Goal: Task Accomplishment & Management: Manage account settings

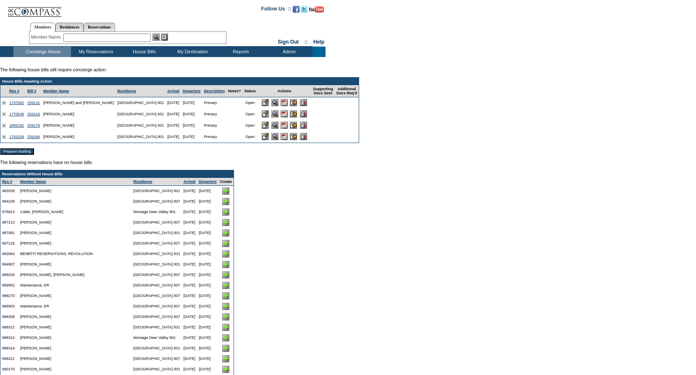
click at [285, 117] on img at bounding box center [283, 113] width 7 height 7
click at [286, 105] on img at bounding box center [283, 102] width 7 height 7
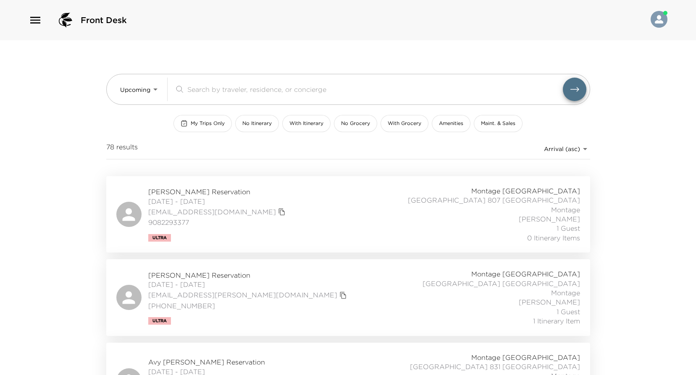
click at [330, 207] on div "William Goldberg Reservation 10/02/2025 - 10/05/2025 williamgoldberg54@gmail.co…" at bounding box center [348, 214] width 464 height 56
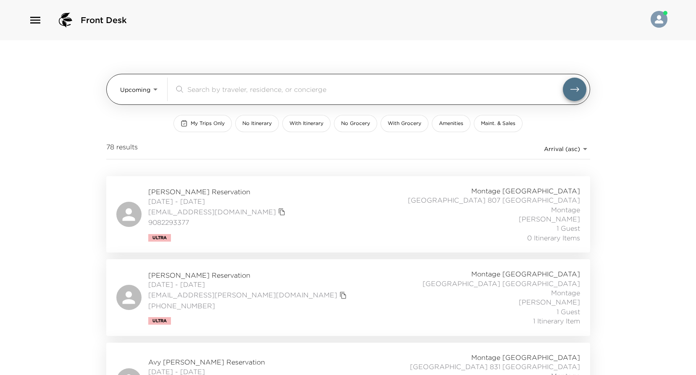
click at [145, 88] on body "Front Desk Upcoming Upcoming ​ My Trips Only No Itinerary With Itinerary No Gro…" at bounding box center [348, 187] width 696 height 375
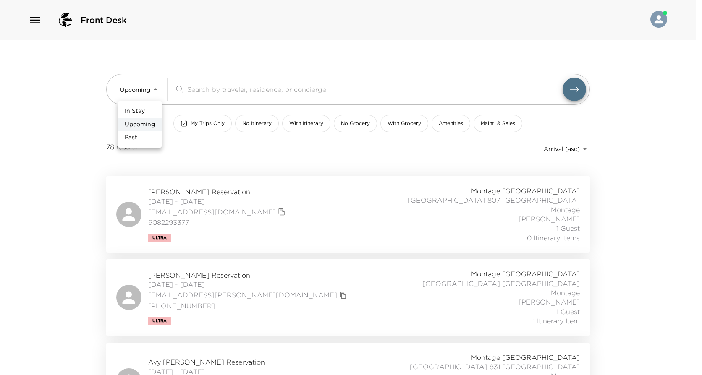
click at [131, 136] on span "Past" at bounding box center [131, 138] width 13 height 8
type input "Past"
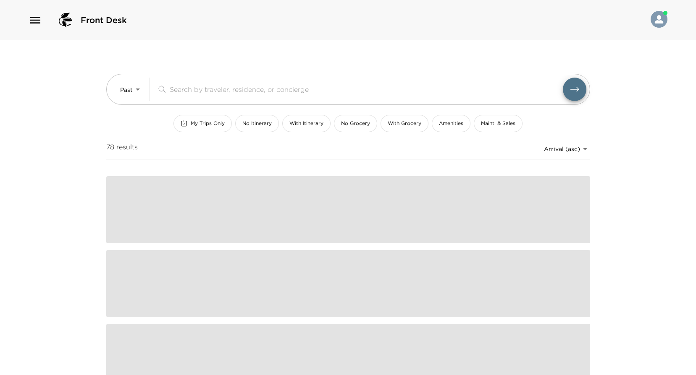
click at [204, 91] on input "search" at bounding box center [366, 89] width 393 height 10
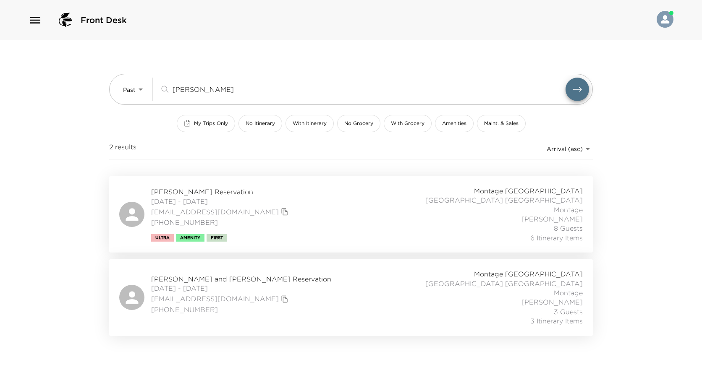
type input "murphy"
click at [282, 296] on icon "copy primary member email" at bounding box center [285, 299] width 6 height 7
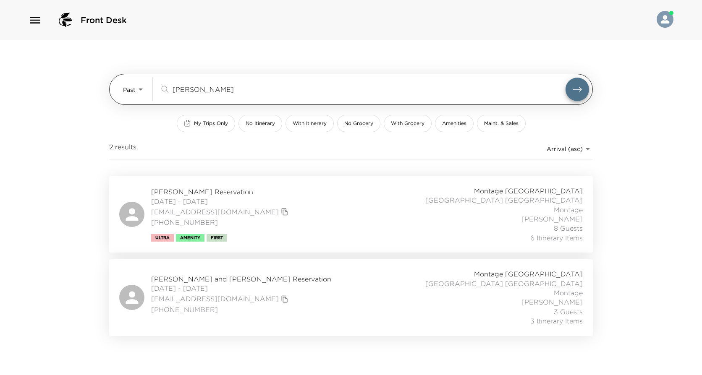
click at [134, 87] on body "Front Desk Past Past murphy ​ My Trips Only No Itinerary With Itinerary No Groc…" at bounding box center [351, 187] width 702 height 375
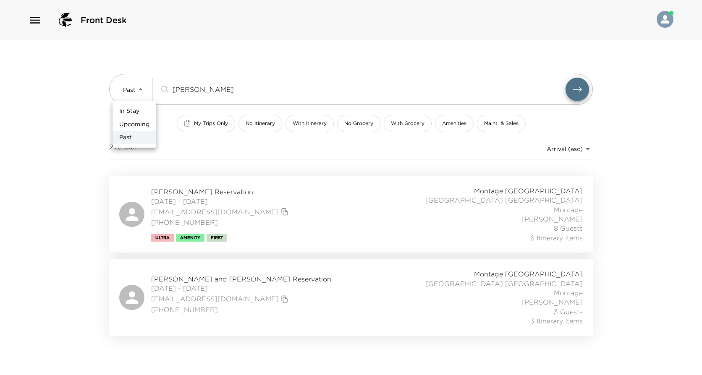
click at [133, 123] on span "Upcoming" at bounding box center [134, 125] width 30 height 8
type input "Upcoming"
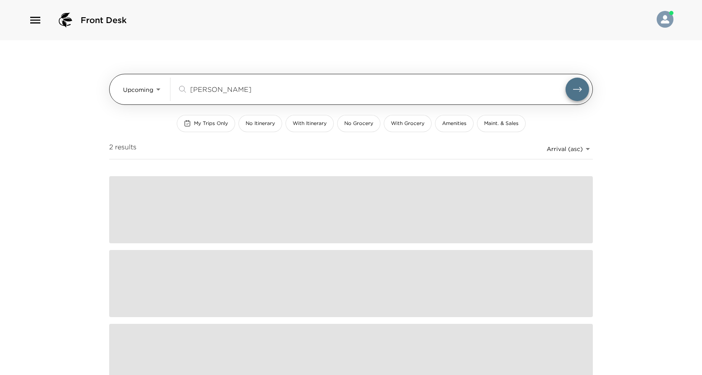
click at [201, 95] on div "murphy ​" at bounding box center [383, 90] width 412 height 24
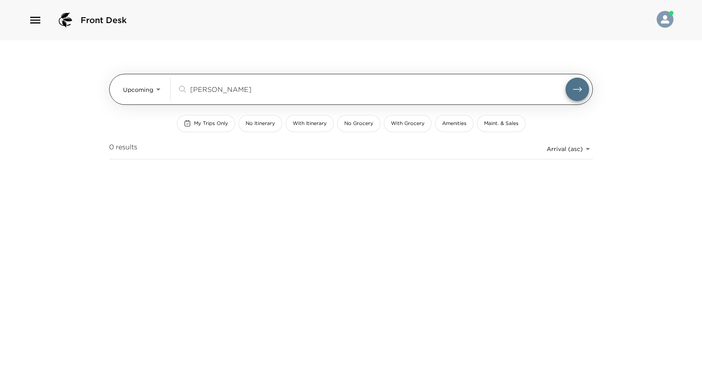
click at [201, 95] on div "murphy ​" at bounding box center [383, 90] width 412 height 24
click at [203, 93] on input "murphy" at bounding box center [377, 89] width 375 height 10
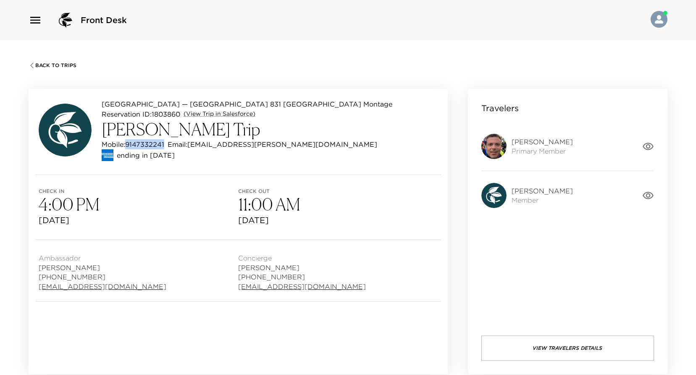
drag, startPoint x: 165, startPoint y: 144, endPoint x: 128, endPoint y: 141, distance: 37.5
click at [128, 141] on div "Mobile: [PHONE_NUMBER] Email: [EMAIL_ADDRESS][PERSON_NAME][DOMAIN_NAME]" at bounding box center [247, 144] width 291 height 10
copy p "9147332241"
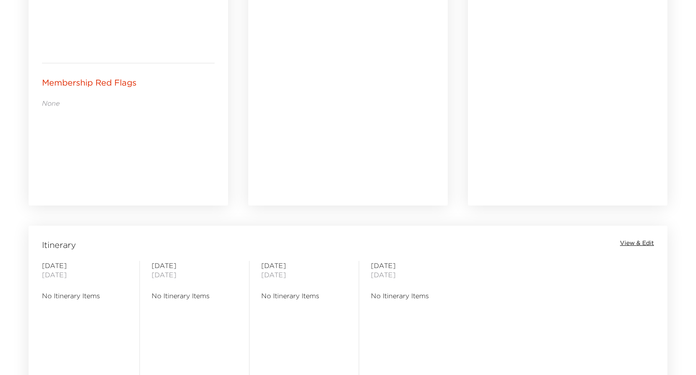
scroll to position [578, 0]
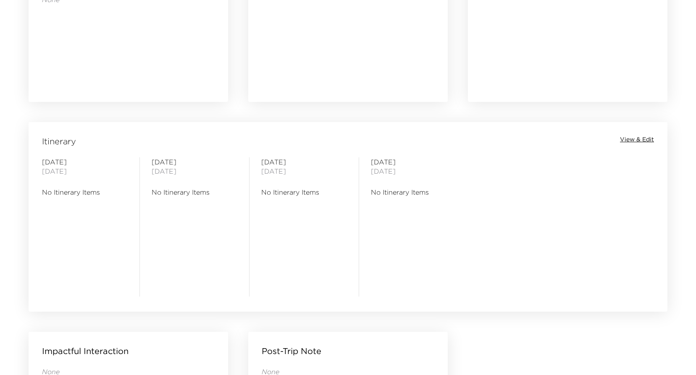
click at [635, 138] on span "View & Edit" at bounding box center [637, 140] width 34 height 8
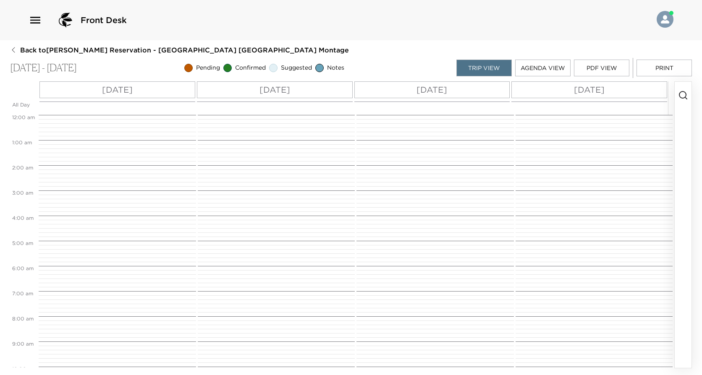
scroll to position [202, 0]
click at [113, 88] on p "Thu 10/02" at bounding box center [117, 90] width 31 height 13
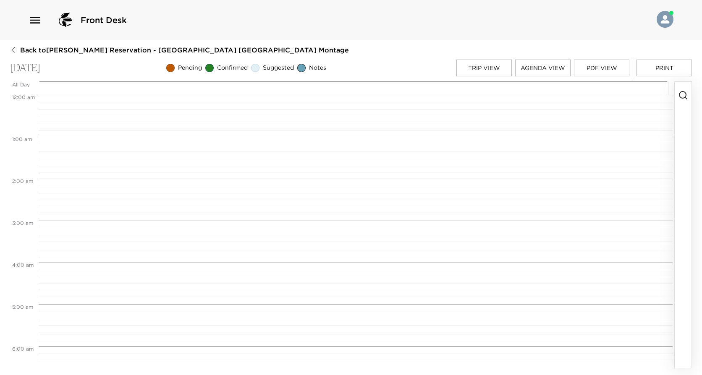
scroll to position [336, 0]
click at [681, 96] on icon "button" at bounding box center [683, 95] width 10 height 10
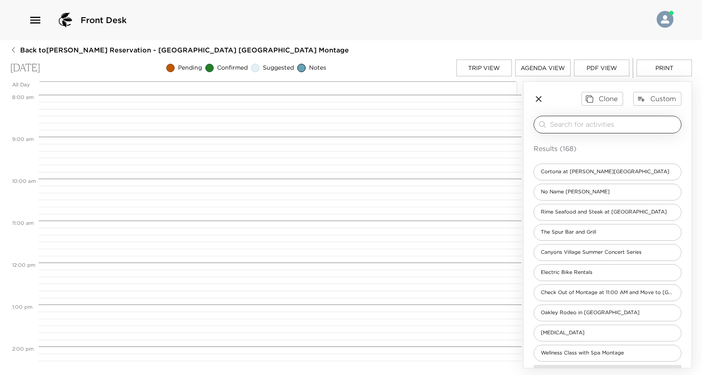
click at [633, 121] on input "search" at bounding box center [614, 125] width 128 height 10
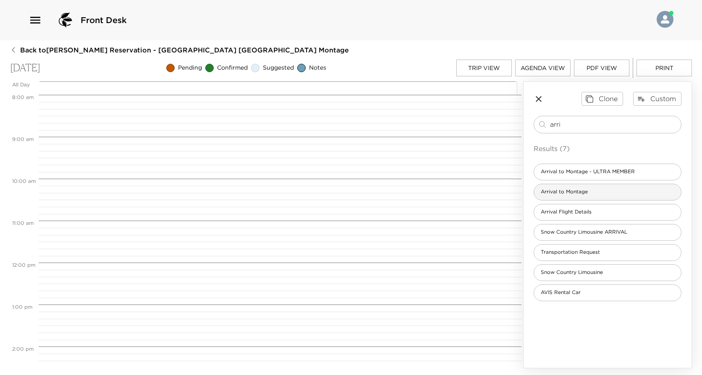
type input "arri"
click at [618, 185] on div "Arrival to Montage" at bounding box center [608, 192] width 148 height 17
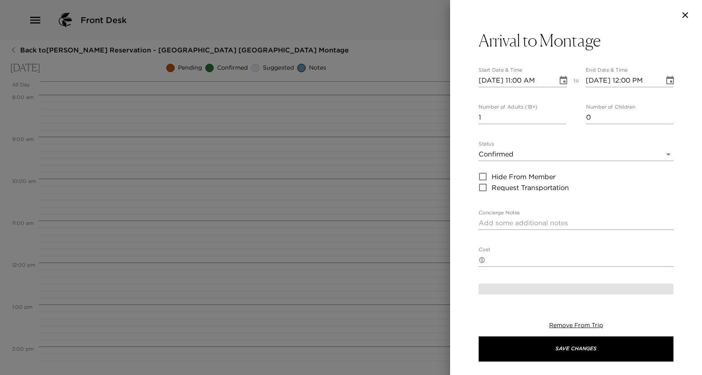
type textarea "We are expecting your arrival today. Please confirm your arrival time with us. …"
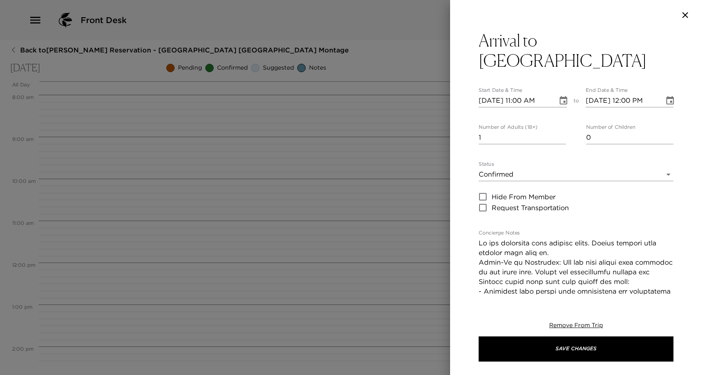
click at [559, 100] on icon "Choose date, selected date is Oct 2, 2025" at bounding box center [563, 101] width 10 height 10
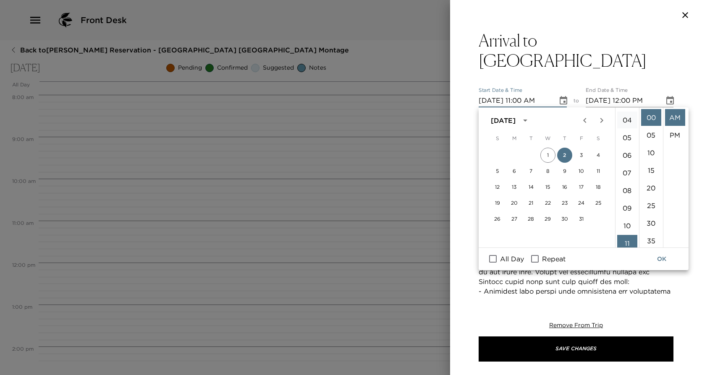
click at [626, 125] on li "04" at bounding box center [627, 120] width 20 height 17
click at [669, 136] on li "PM" at bounding box center [675, 135] width 20 height 17
type input "10/02/2025 04:00 PM"
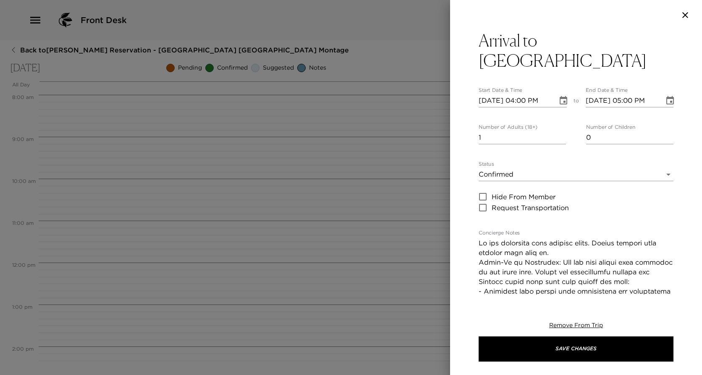
scroll to position [18, 0]
click at [674, 109] on div "Arrival to Montage Deer Valley Start Date & Time 10/02/2025 04:00 PM to End Dat…" at bounding box center [576, 162] width 252 height 265
click at [671, 107] on div "Arrival to Montage Deer Valley Start Date & Time 10/02/2025 04:00 PM to End Dat…" at bounding box center [576, 162] width 252 height 265
click at [666, 102] on icon "Choose date, selected date is Oct 2, 2025" at bounding box center [670, 101] width 10 height 10
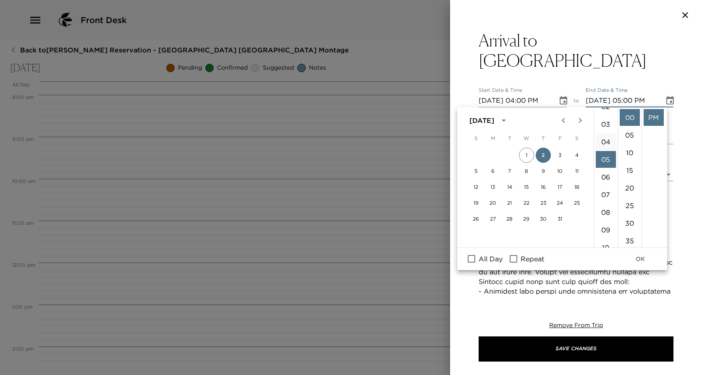
click at [605, 141] on li "04" at bounding box center [606, 142] width 20 height 17
type input "10/02/2025 04:00 PM"
click at [640, 257] on button "OK" at bounding box center [640, 260] width 27 height 16
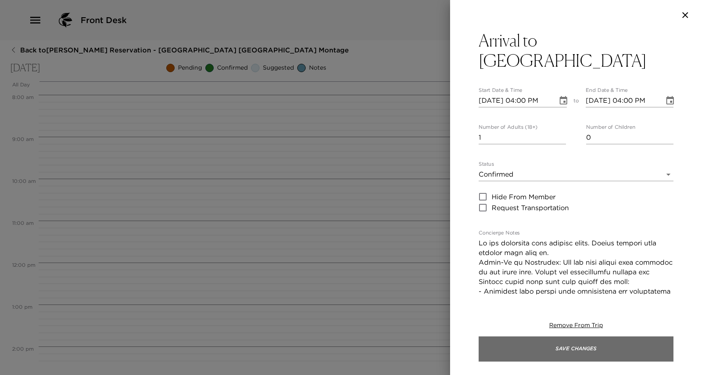
click at [577, 344] on button "Save Changes" at bounding box center [576, 349] width 195 height 25
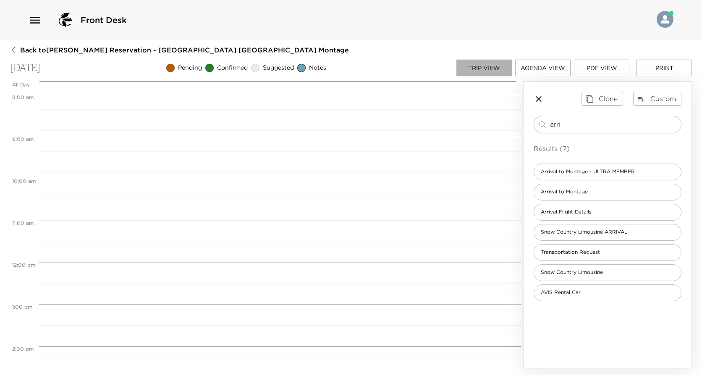
click at [473, 70] on button "Trip View" at bounding box center [483, 68] width 55 height 17
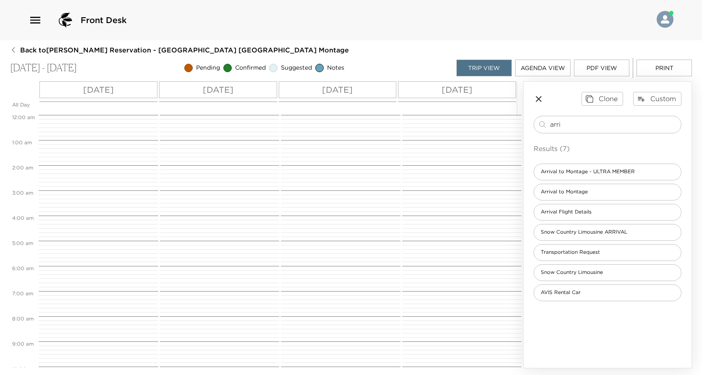
scroll to position [352, 0]
click at [495, 94] on div "Sun 10/05" at bounding box center [457, 89] width 118 height 17
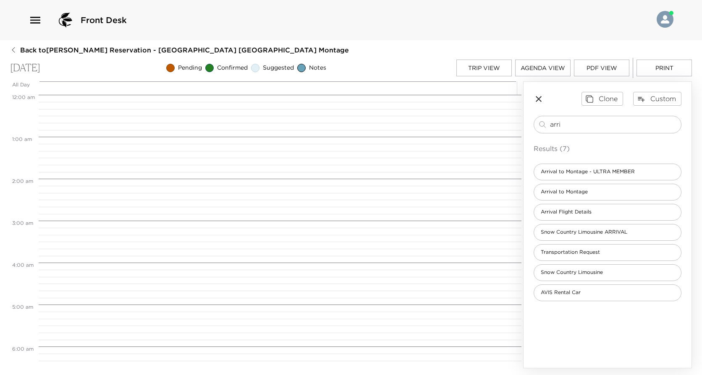
scroll to position [336, 0]
click at [542, 92] on div "Clone Custom" at bounding box center [608, 98] width 148 height 13
click at [537, 96] on icon "button" at bounding box center [539, 99] width 10 height 10
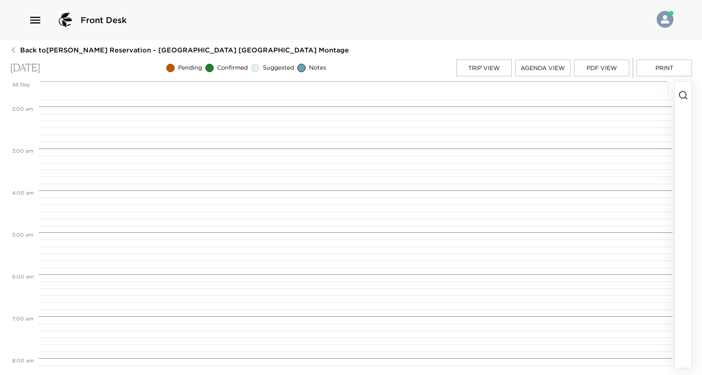
scroll to position [0, 0]
click at [492, 72] on button "Trip View" at bounding box center [483, 68] width 55 height 17
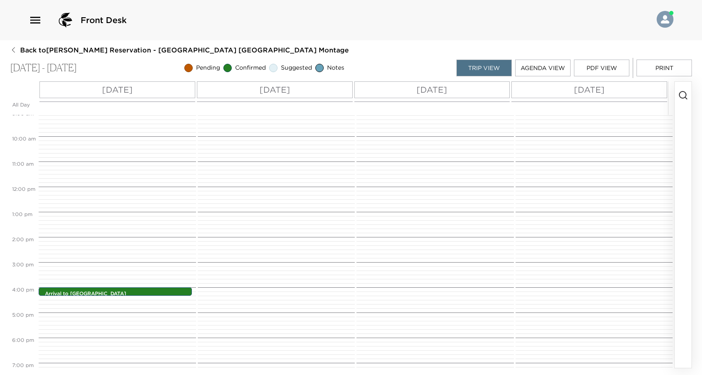
scroll to position [226, 0]
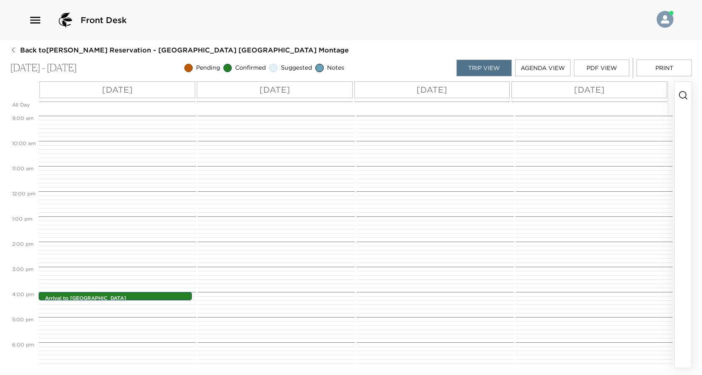
click at [645, 100] on div "Thu 10/02 Fri 10/03 Sat 10/04 Sun 10/05" at bounding box center [353, 91] width 629 height 20
click at [659, 94] on div "Sun 10/05" at bounding box center [589, 89] width 156 height 17
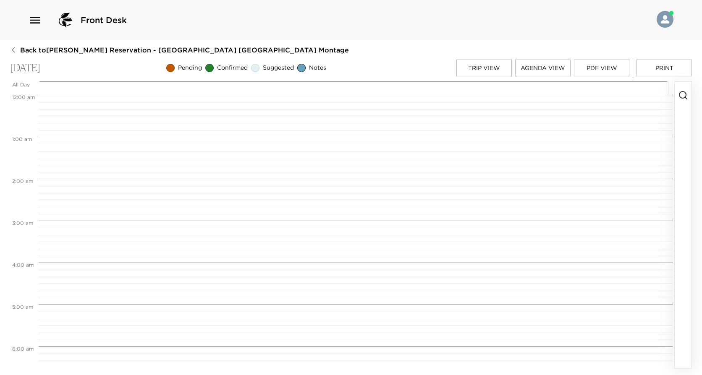
scroll to position [336, 0]
click at [679, 94] on icon "button" at bounding box center [683, 95] width 10 height 10
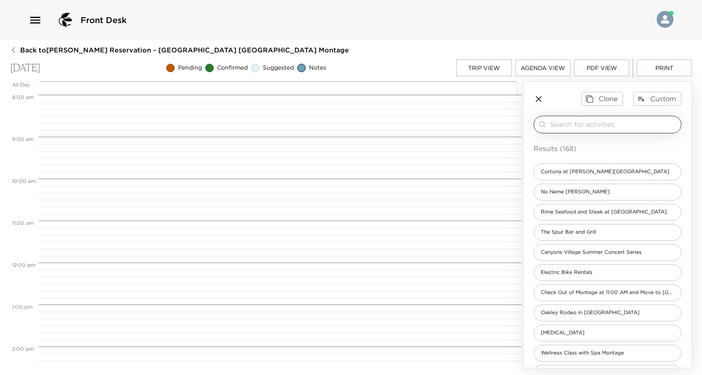
click at [630, 121] on input "search" at bounding box center [614, 125] width 128 height 10
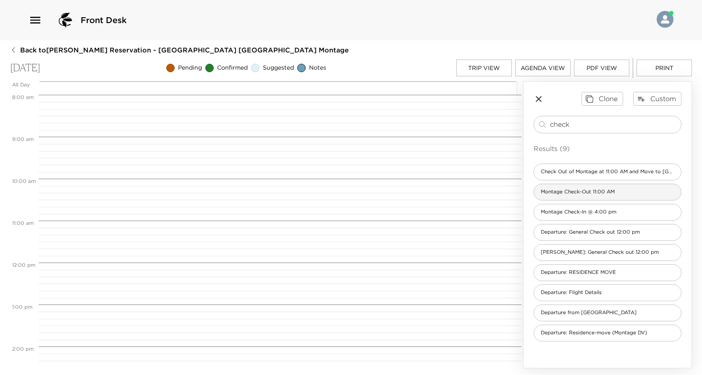
type input "check"
click at [580, 188] on div "Montage Check-Out 11:00 AM" at bounding box center [608, 192] width 148 height 17
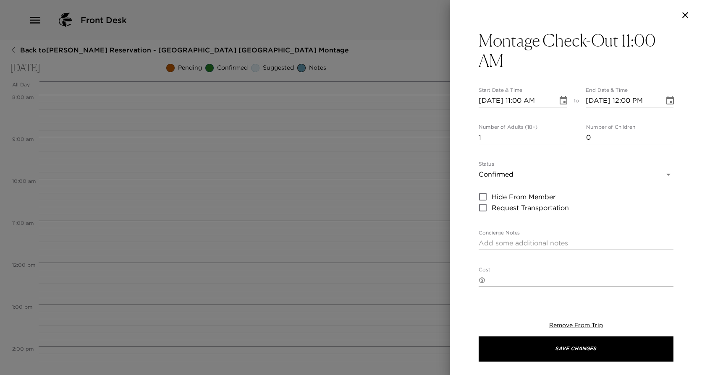
type textarea "Please note that check out time is 11:00 am. If we can assist you with arrangem…"
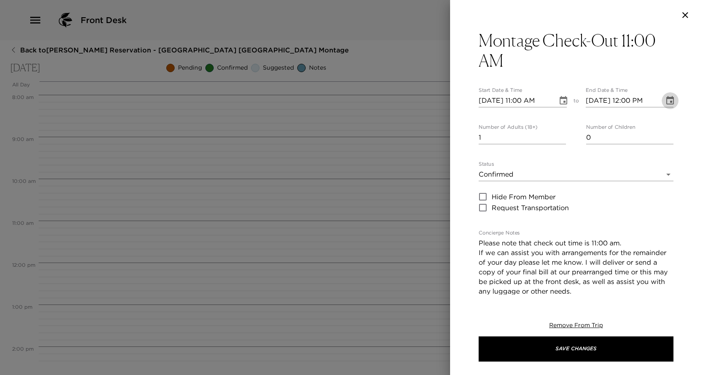
click at [665, 102] on icon "Choose date, selected date is Oct 5, 2025" at bounding box center [670, 101] width 10 height 10
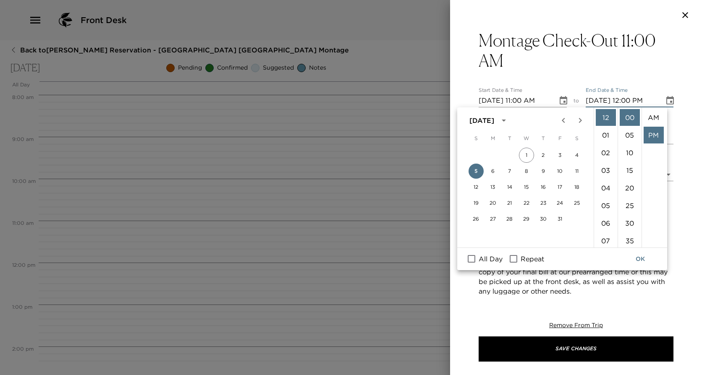
scroll to position [18, 0]
click at [602, 227] on li "11" at bounding box center [606, 227] width 20 height 17
click at [651, 116] on li "AM" at bounding box center [654, 117] width 20 height 17
type input "10/05/2025 11:00 AM"
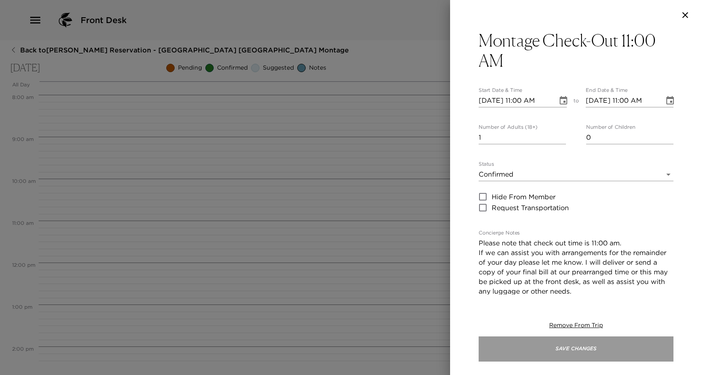
click at [592, 348] on button "Save Changes" at bounding box center [576, 349] width 195 height 25
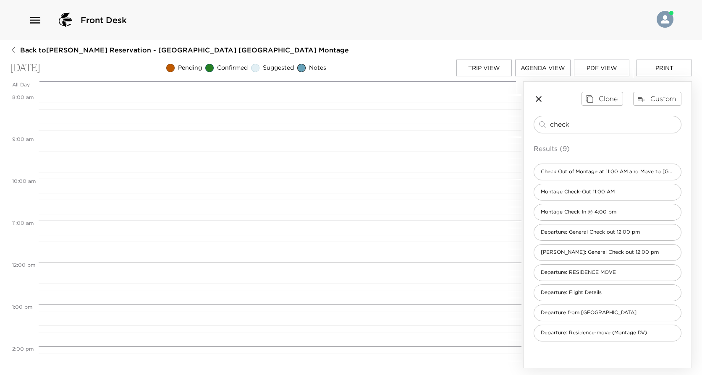
click at [474, 63] on button "Trip View" at bounding box center [483, 68] width 55 height 17
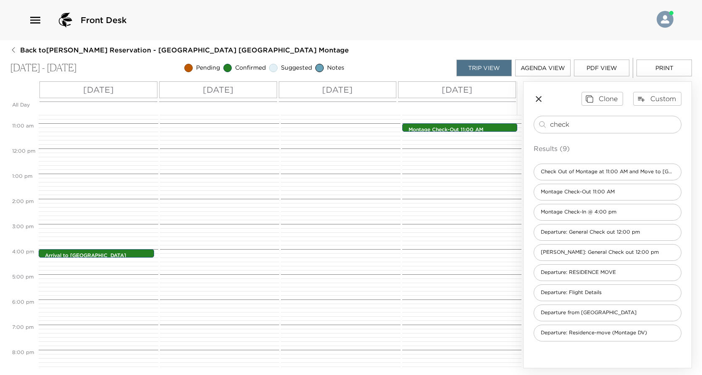
scroll to position [268, 0]
click at [538, 99] on icon "button" at bounding box center [539, 99] width 6 height 6
